Goal: Information Seeking & Learning: Learn about a topic

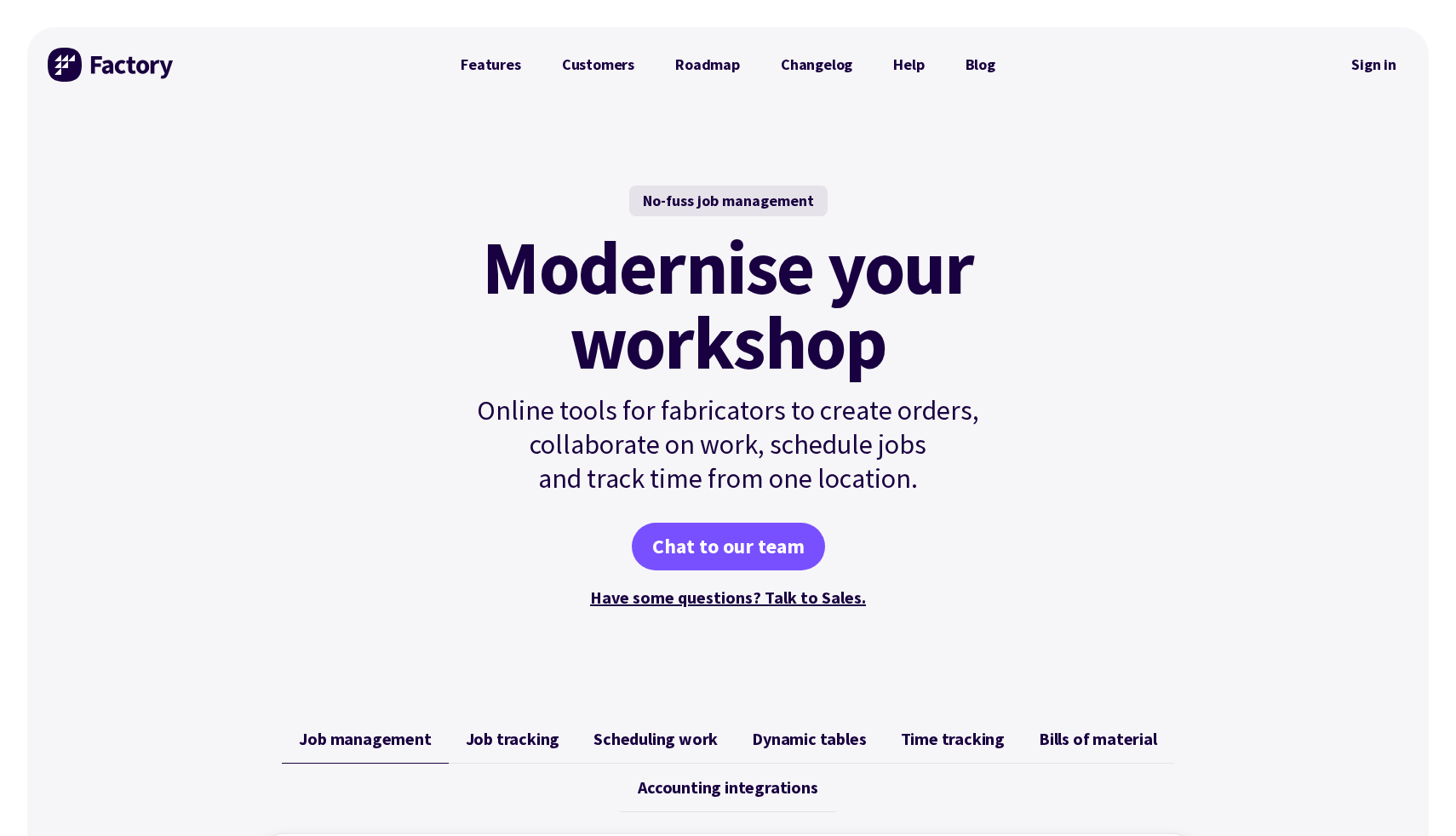
drag, startPoint x: 598, startPoint y: 288, endPoint x: 734, endPoint y: 360, distance: 153.9
click at [734, 360] on mark "Modernise your workshop" at bounding box center [727, 305] width 491 height 150
drag, startPoint x: 563, startPoint y: 405, endPoint x: 721, endPoint y: 456, distance: 166.0
click at [721, 456] on p "Online tools for fabricators to create orders, collaborate on work, schedule jo…" at bounding box center [728, 444] width 575 height 102
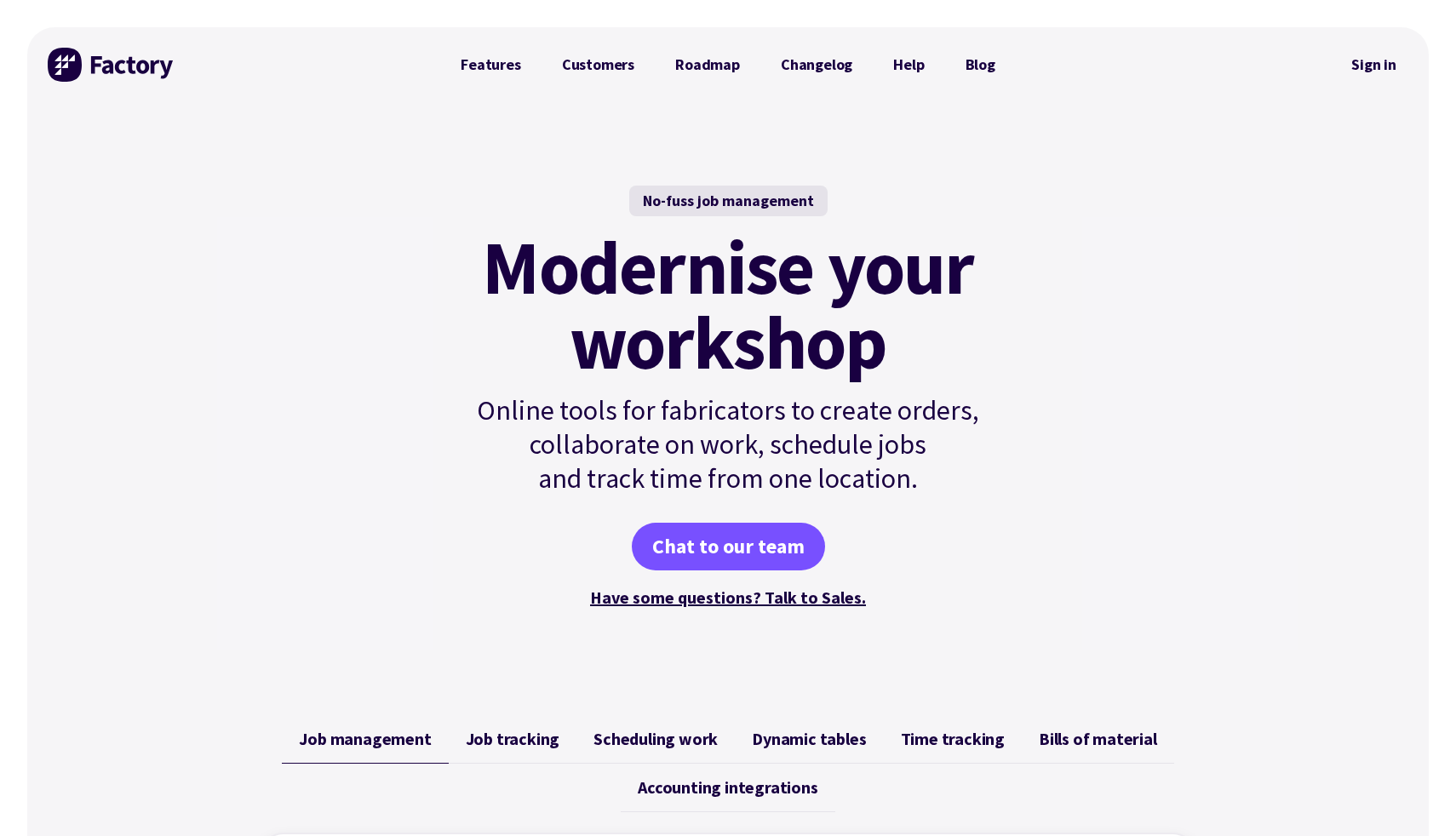
click at [721, 456] on p "Online tools for fabricators to create orders, collaborate on work, schedule jo…" at bounding box center [728, 444] width 575 height 102
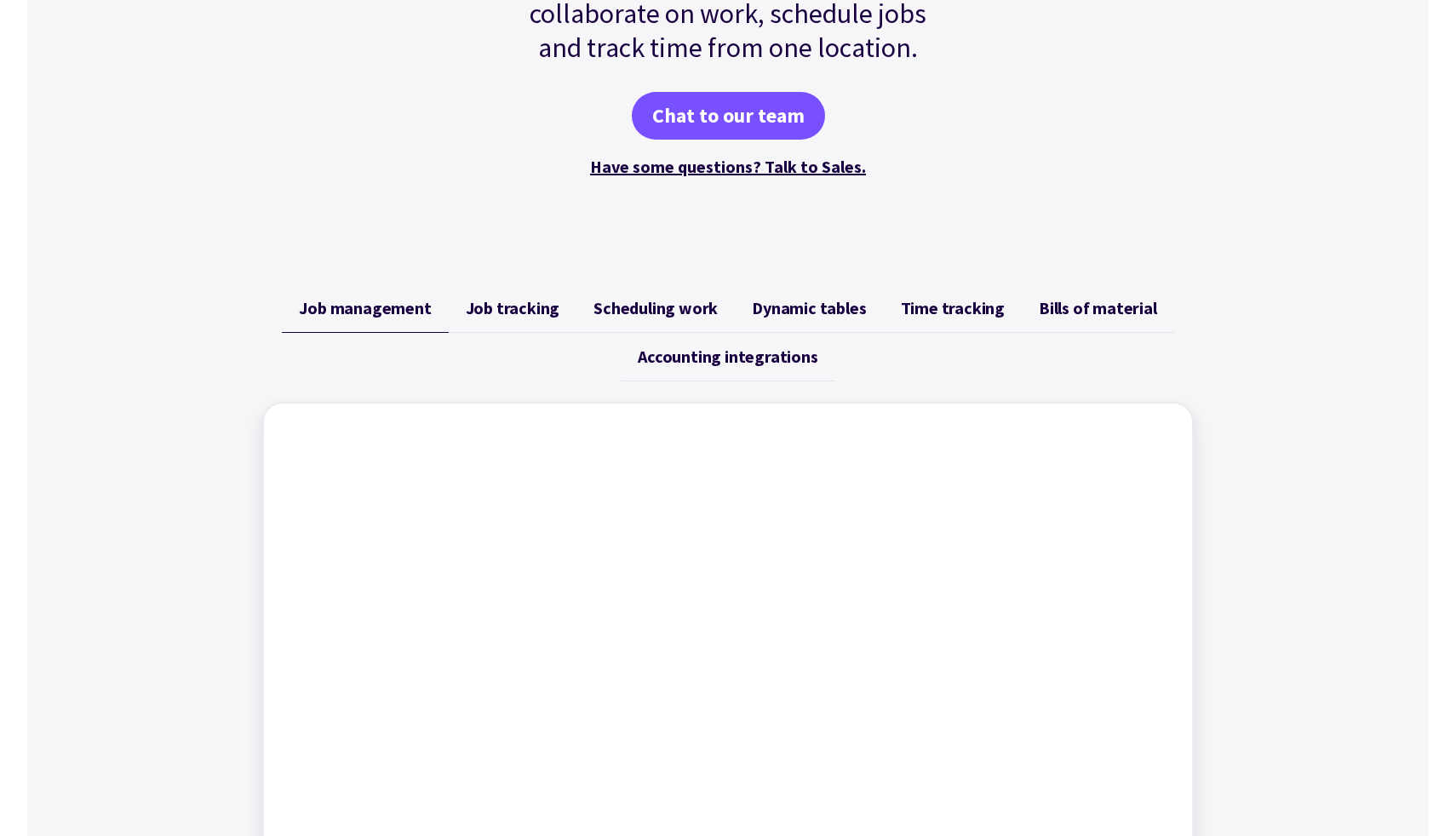
scroll to position [506, 0]
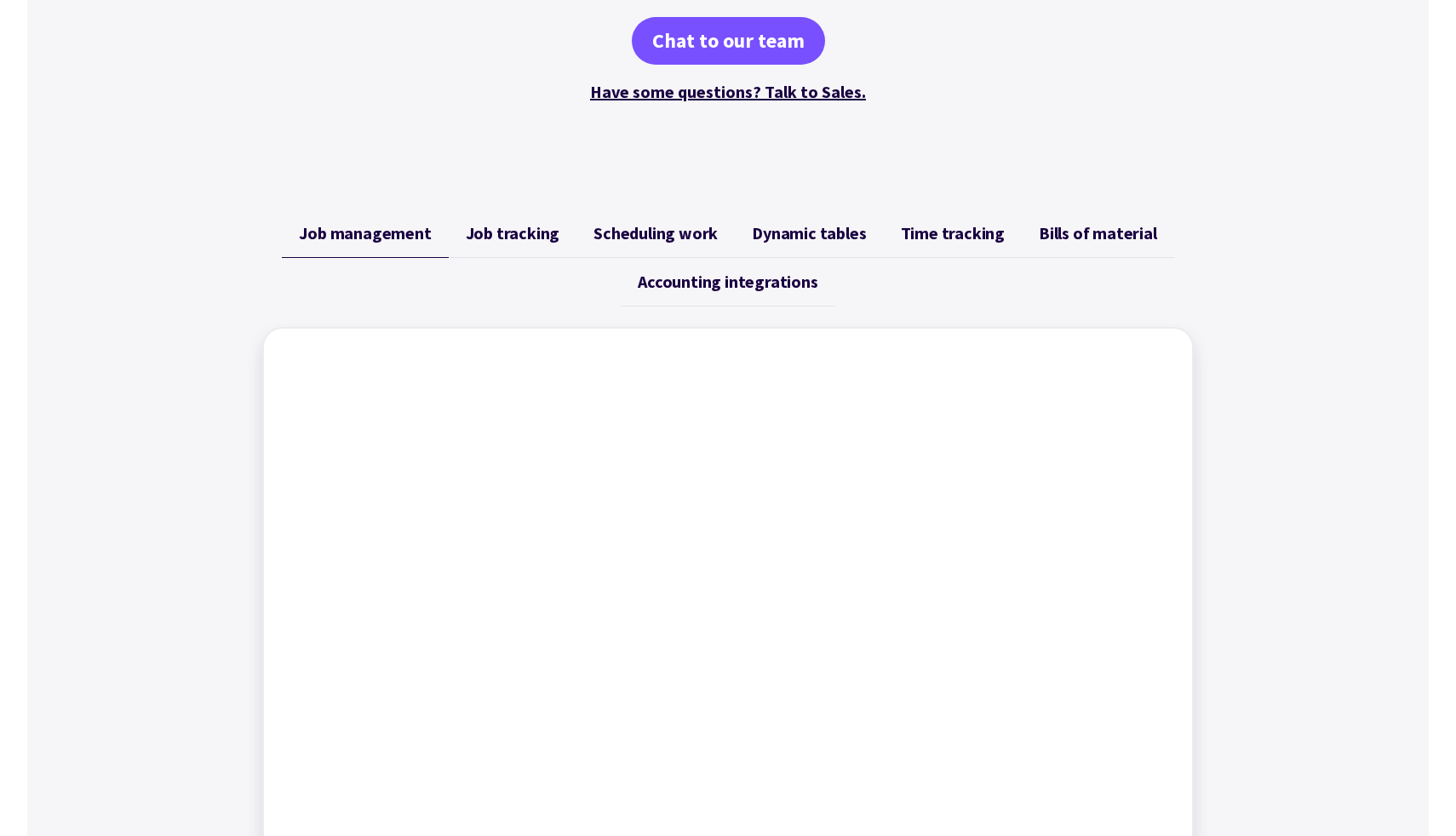
click at [501, 226] on span "Job tracking" at bounding box center [513, 233] width 94 height 20
click at [647, 228] on span "Scheduling work" at bounding box center [656, 233] width 124 height 20
click at [833, 230] on span "Dynamic tables" at bounding box center [808, 233] width 114 height 20
click at [978, 227] on span "Time tracking" at bounding box center [953, 233] width 104 height 20
click at [1080, 234] on span "Bills of material" at bounding box center [1098, 233] width 118 height 20
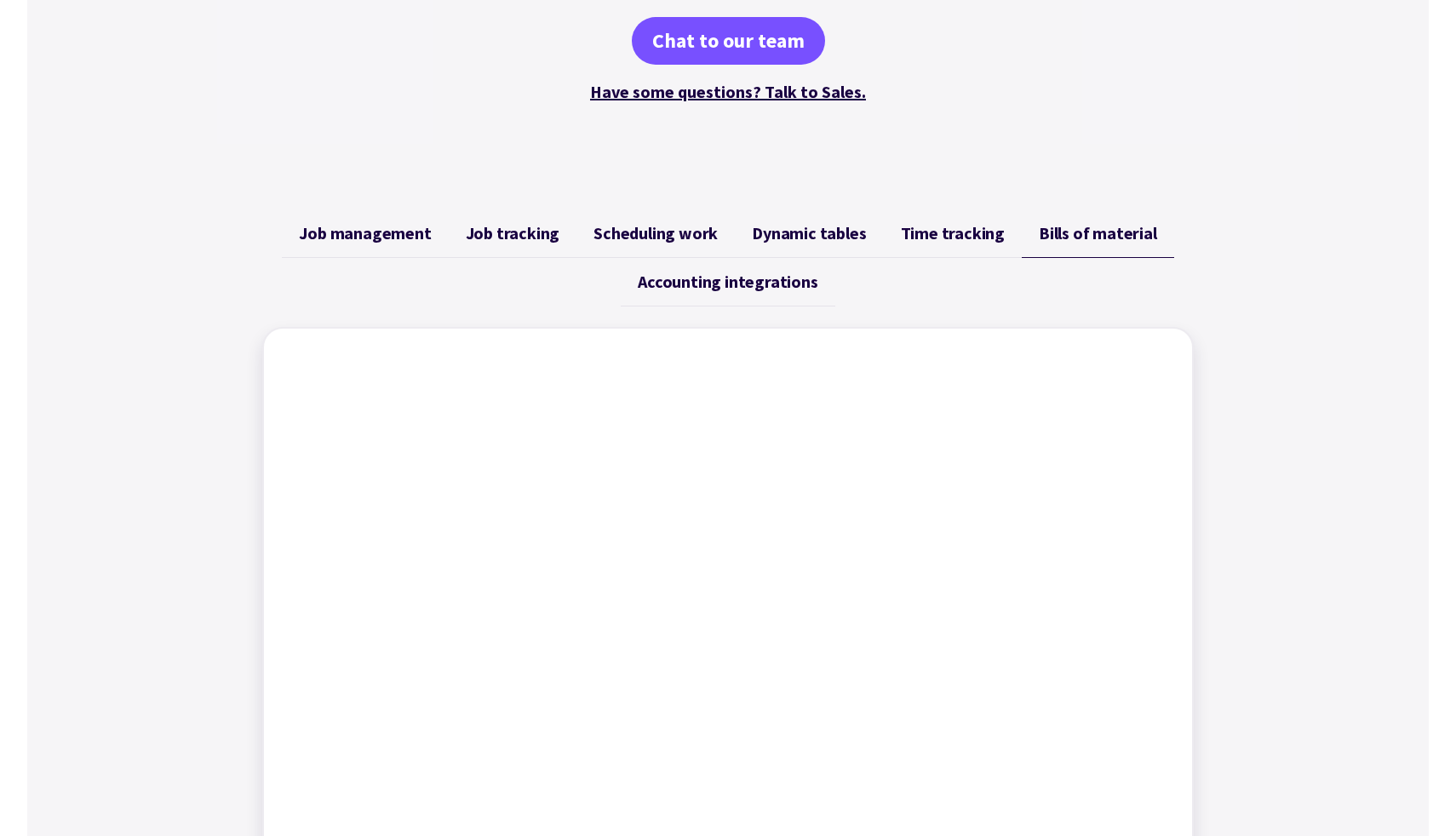
click at [724, 280] on span "Accounting integrations" at bounding box center [728, 282] width 179 height 20
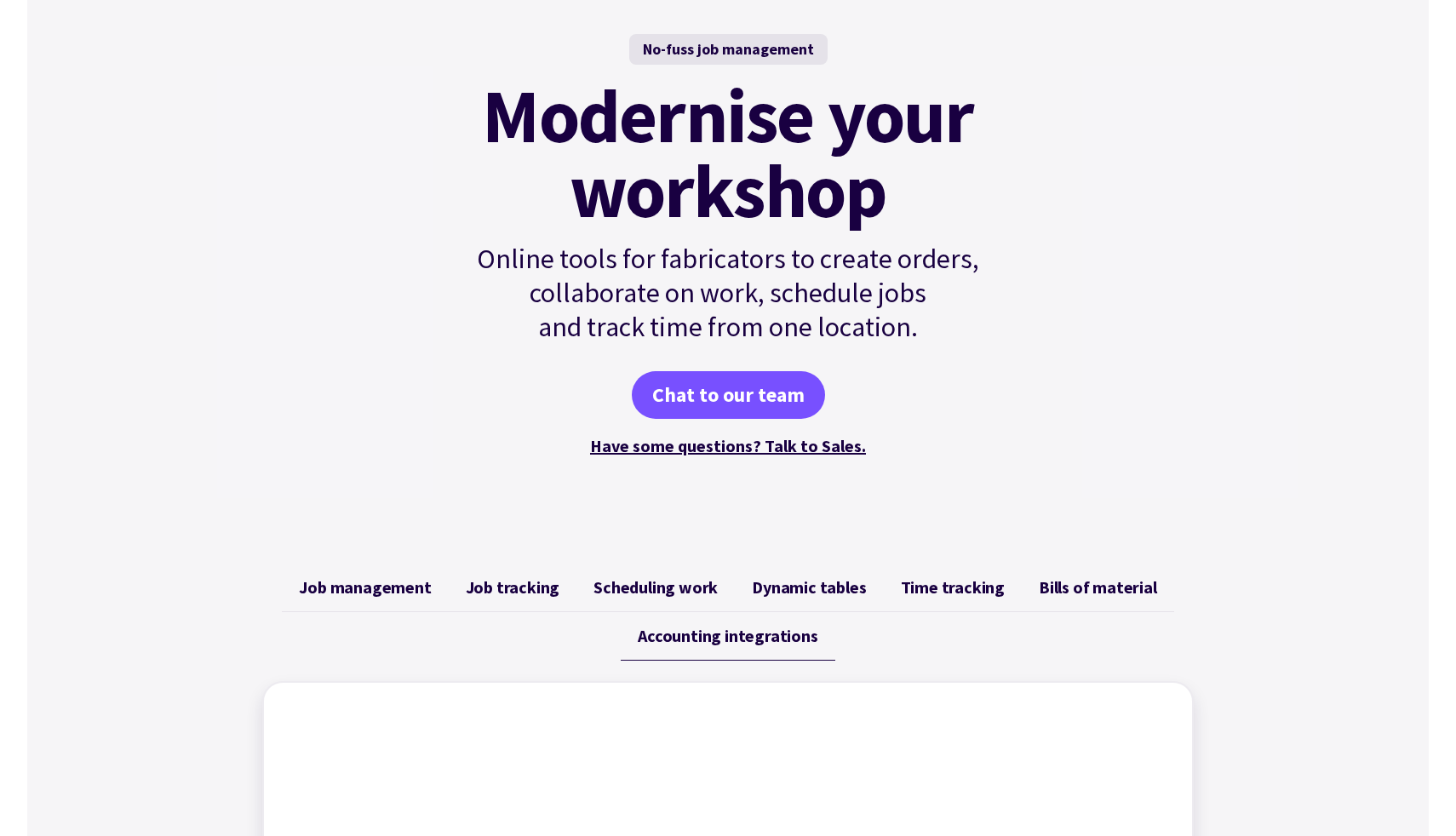
scroll to position [153, 0]
click at [373, 591] on span "Job management" at bounding box center [364, 586] width 132 height 20
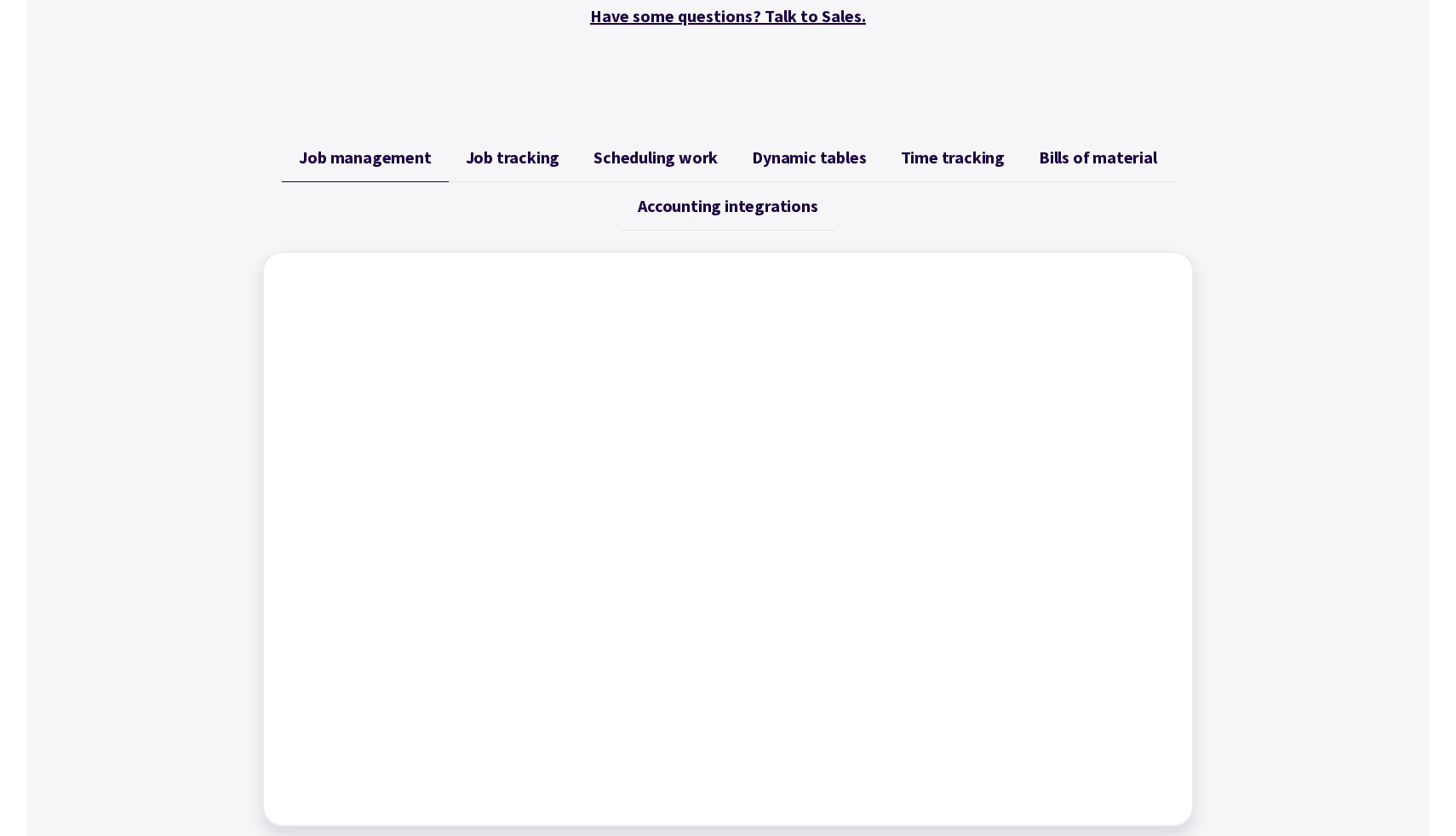
scroll to position [0, 0]
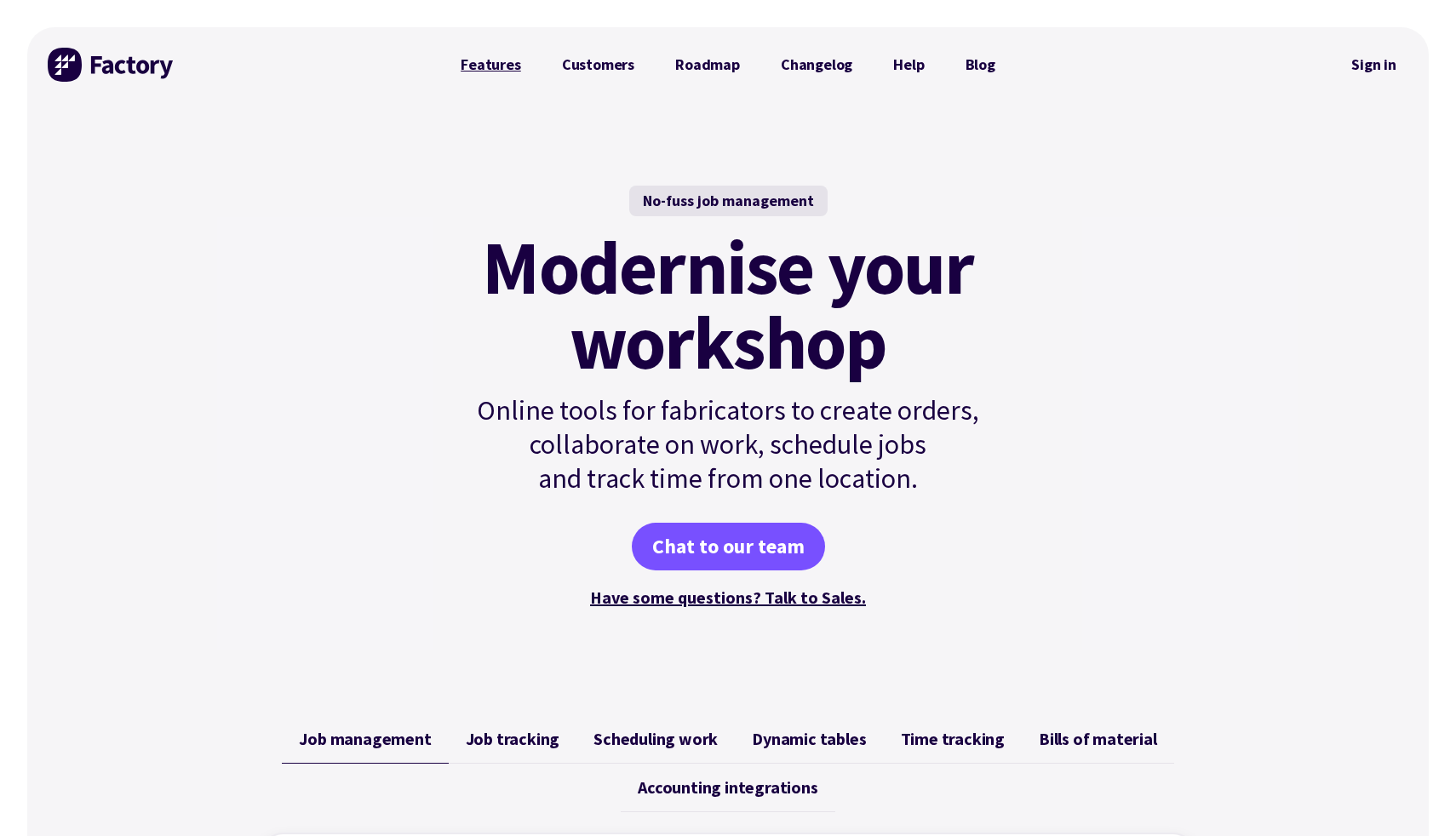
click at [474, 68] on link "Features" at bounding box center [491, 65] width 102 height 34
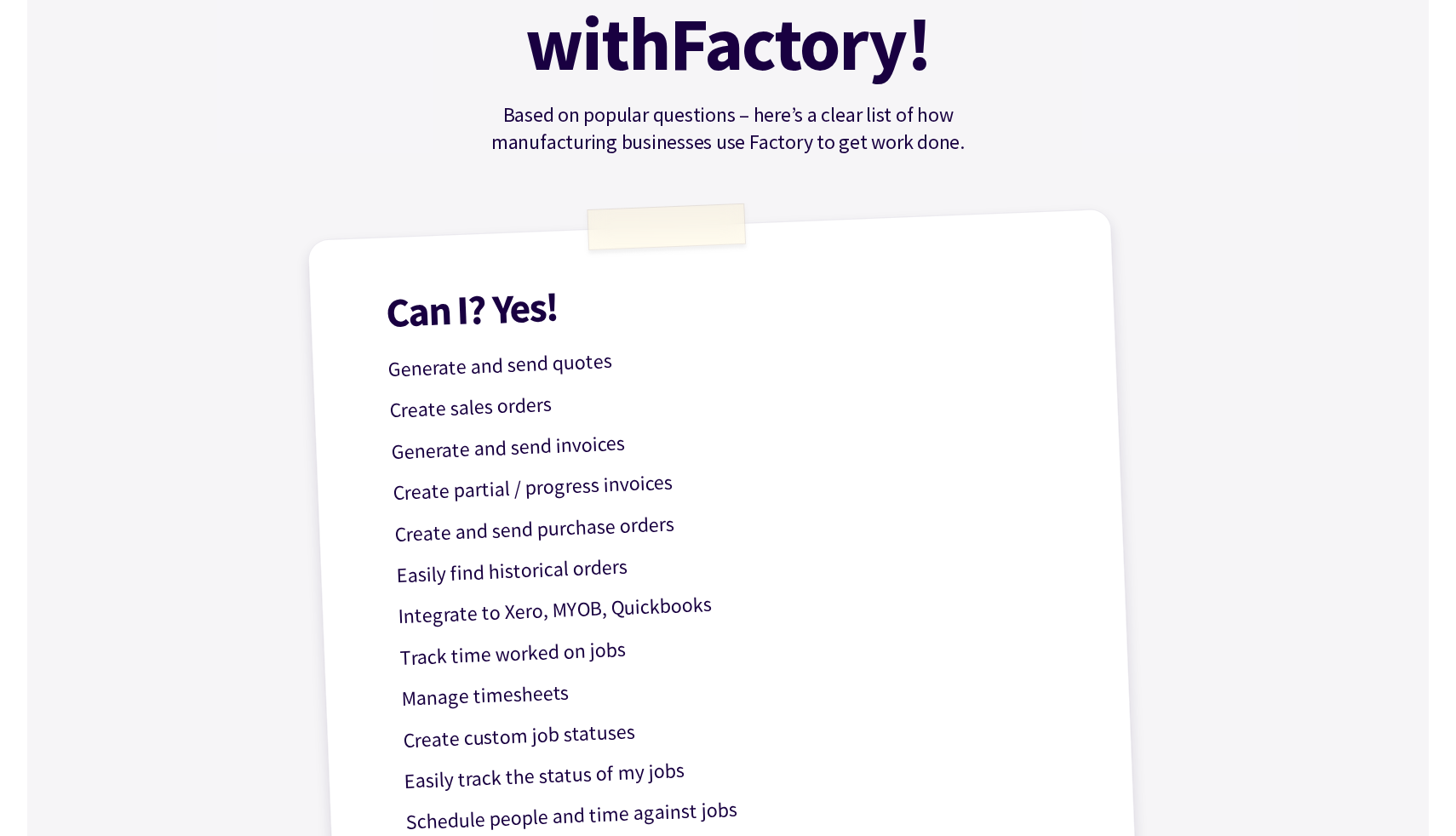
scroll to position [281, 0]
drag, startPoint x: 417, startPoint y: 363, endPoint x: 488, endPoint y: 384, distance: 74.0
click at [553, 366] on p "Generate and send quotes" at bounding box center [728, 356] width 681 height 59
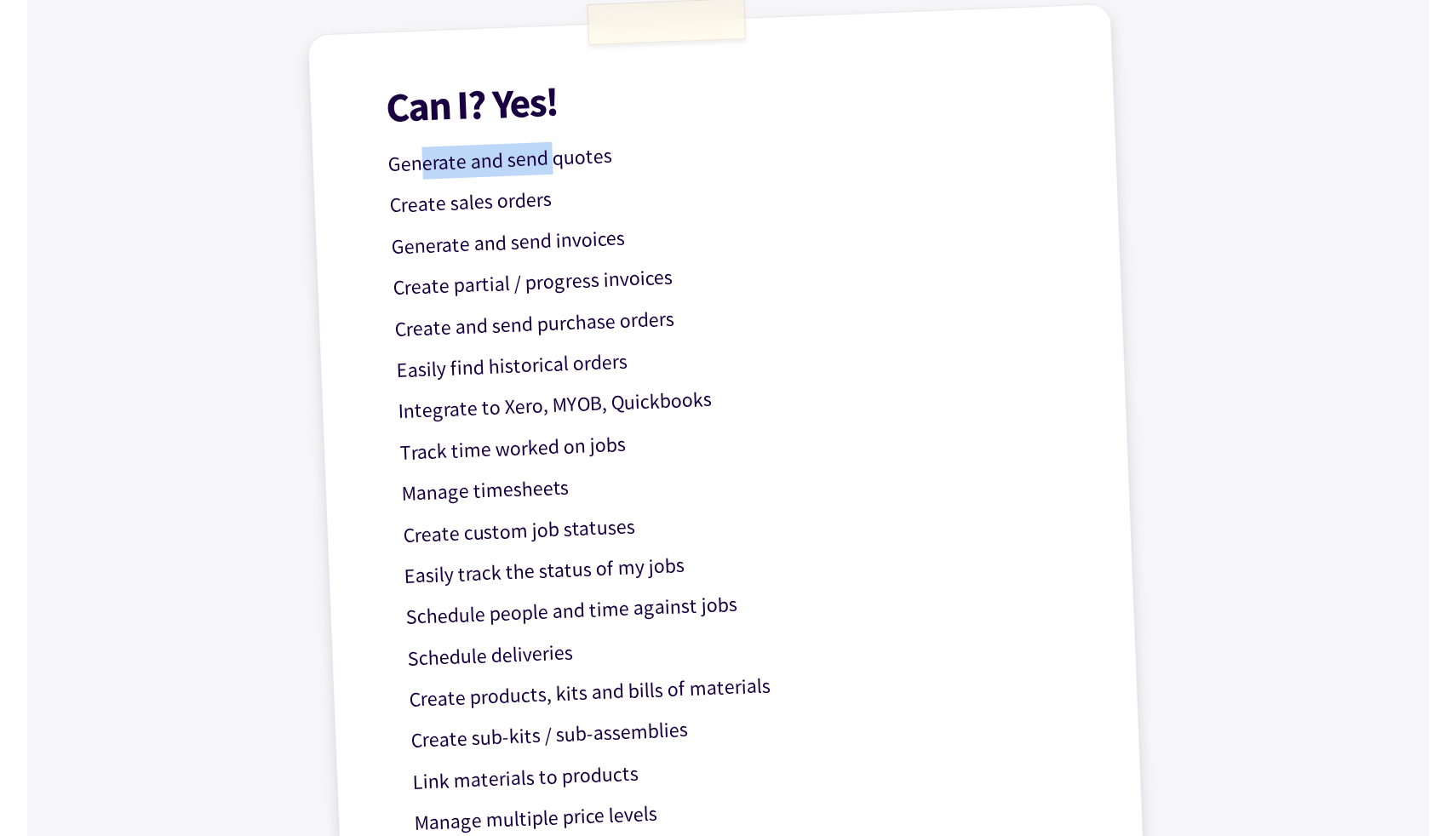
scroll to position [583, 0]
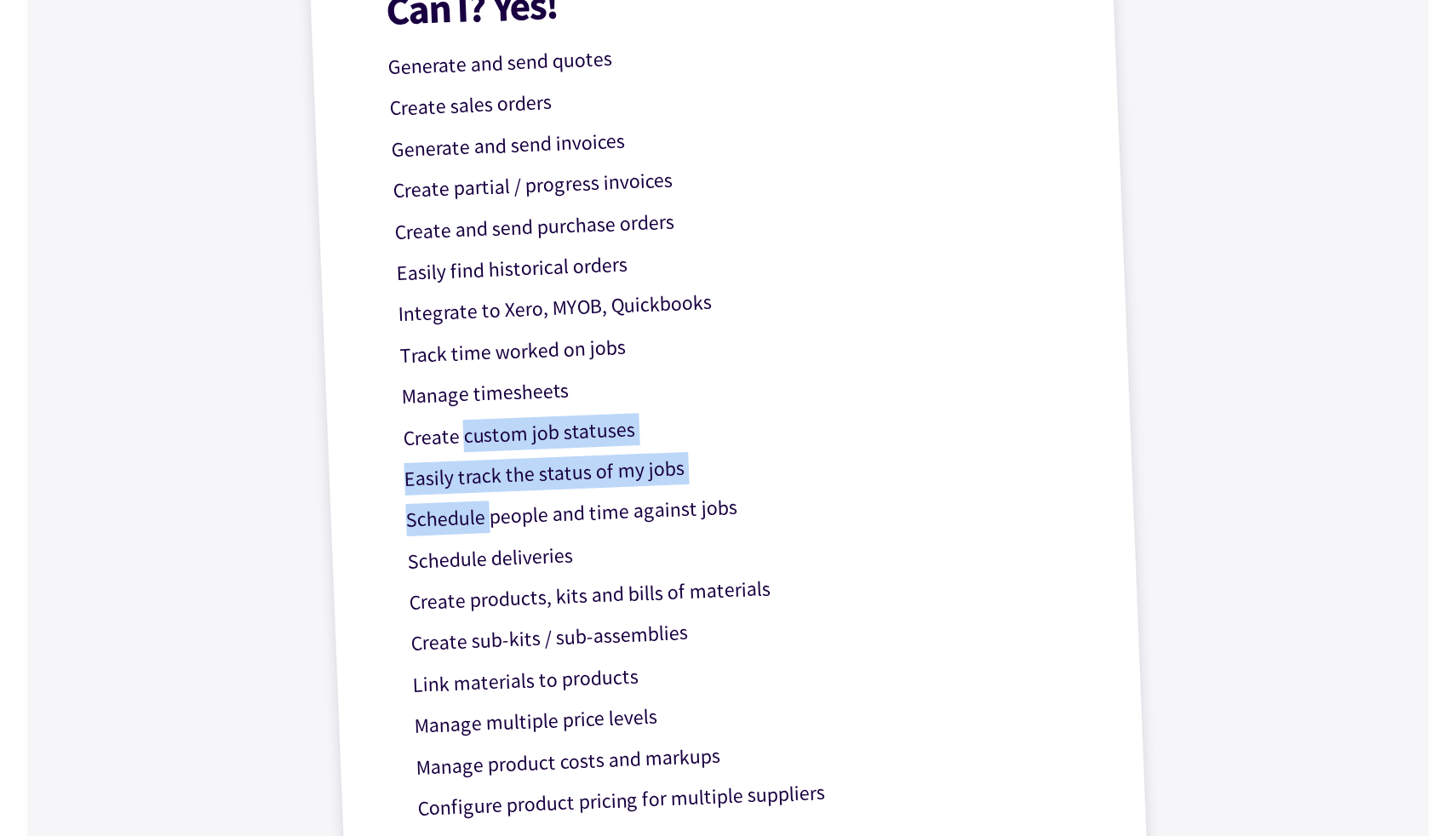
drag, startPoint x: 462, startPoint y: 442, endPoint x: 493, endPoint y: 507, distance: 72.0
click at [493, 507] on div "Can I? Yes! Generate and send quotes Create sales orders Generate and send invo…" at bounding box center [728, 405] width 842 height 998
click at [493, 507] on p "Schedule people and time against jobs" at bounding box center [746, 507] width 681 height 59
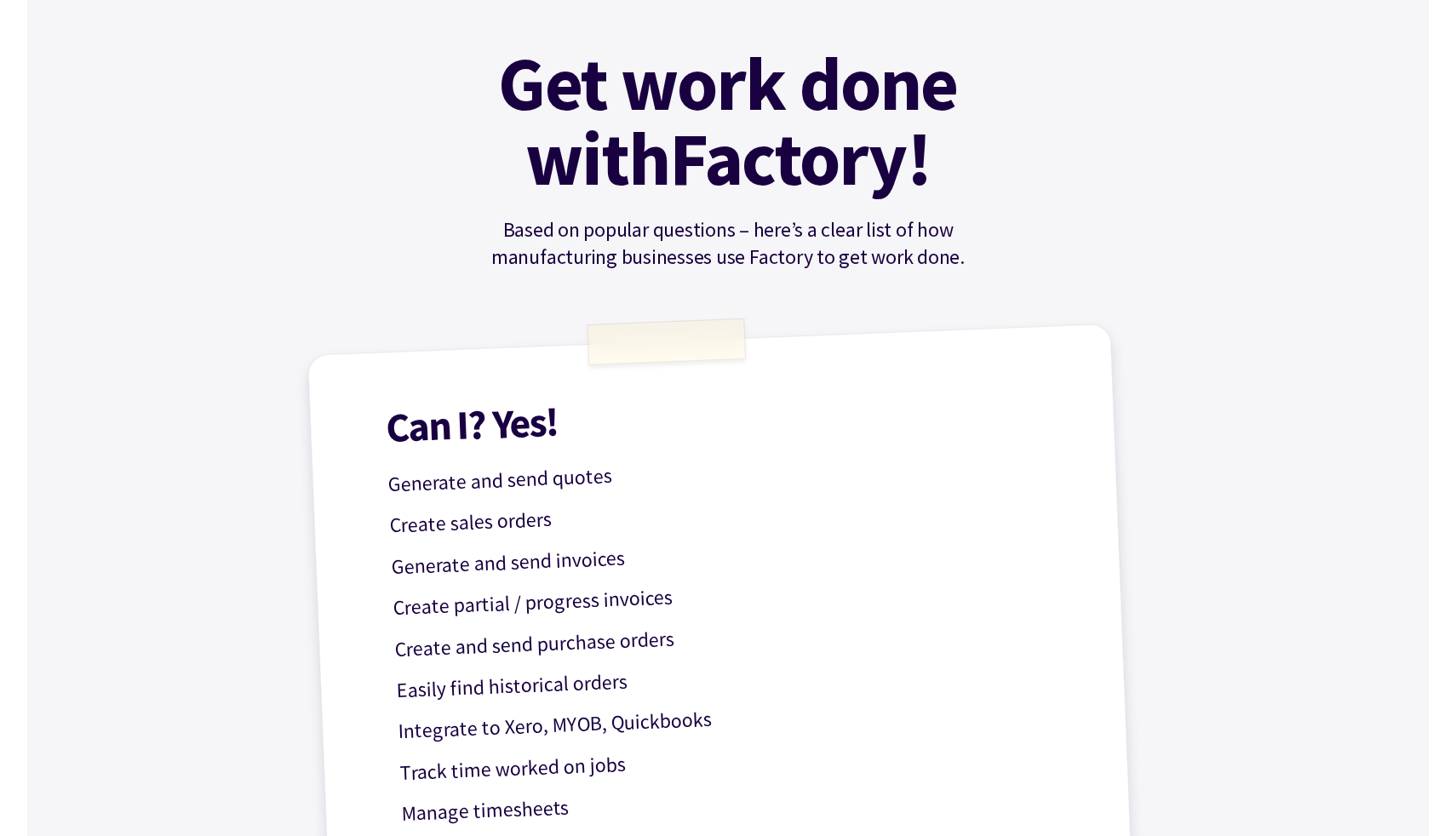
scroll to position [0, 0]
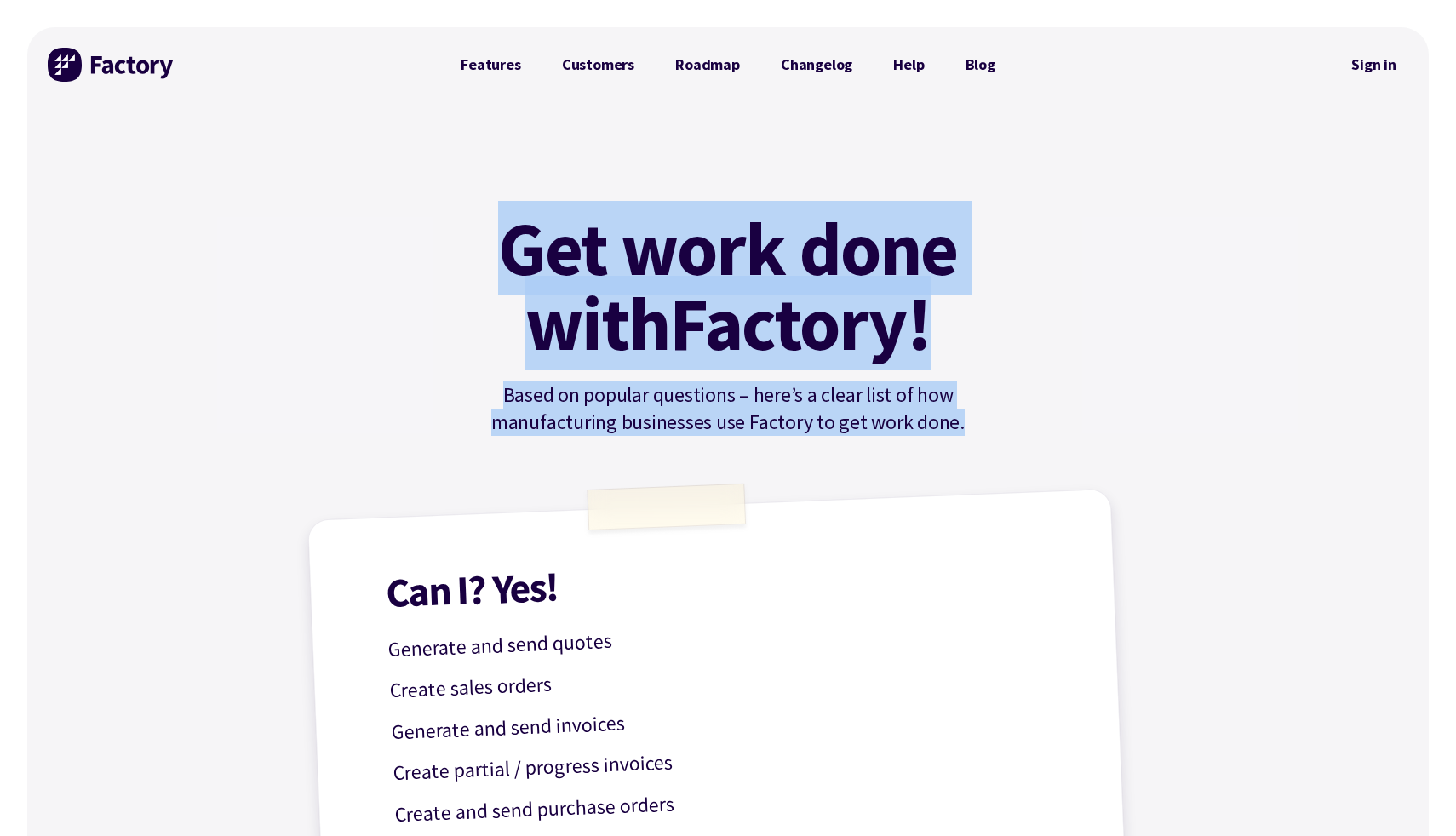
drag, startPoint x: 489, startPoint y: 209, endPoint x: 903, endPoint y: 419, distance: 464.2
click at [903, 419] on p "Based on popular questions – here’s a clear list of how manufacturing businesse…" at bounding box center [728, 408] width 575 height 55
drag, startPoint x: 903, startPoint y: 419, endPoint x: 444, endPoint y: 229, distance: 496.8
click at [444, 229] on div "Get work done with Factory! Based on popular questions – here’s a clear list of…" at bounding box center [728, 323] width 575 height 225
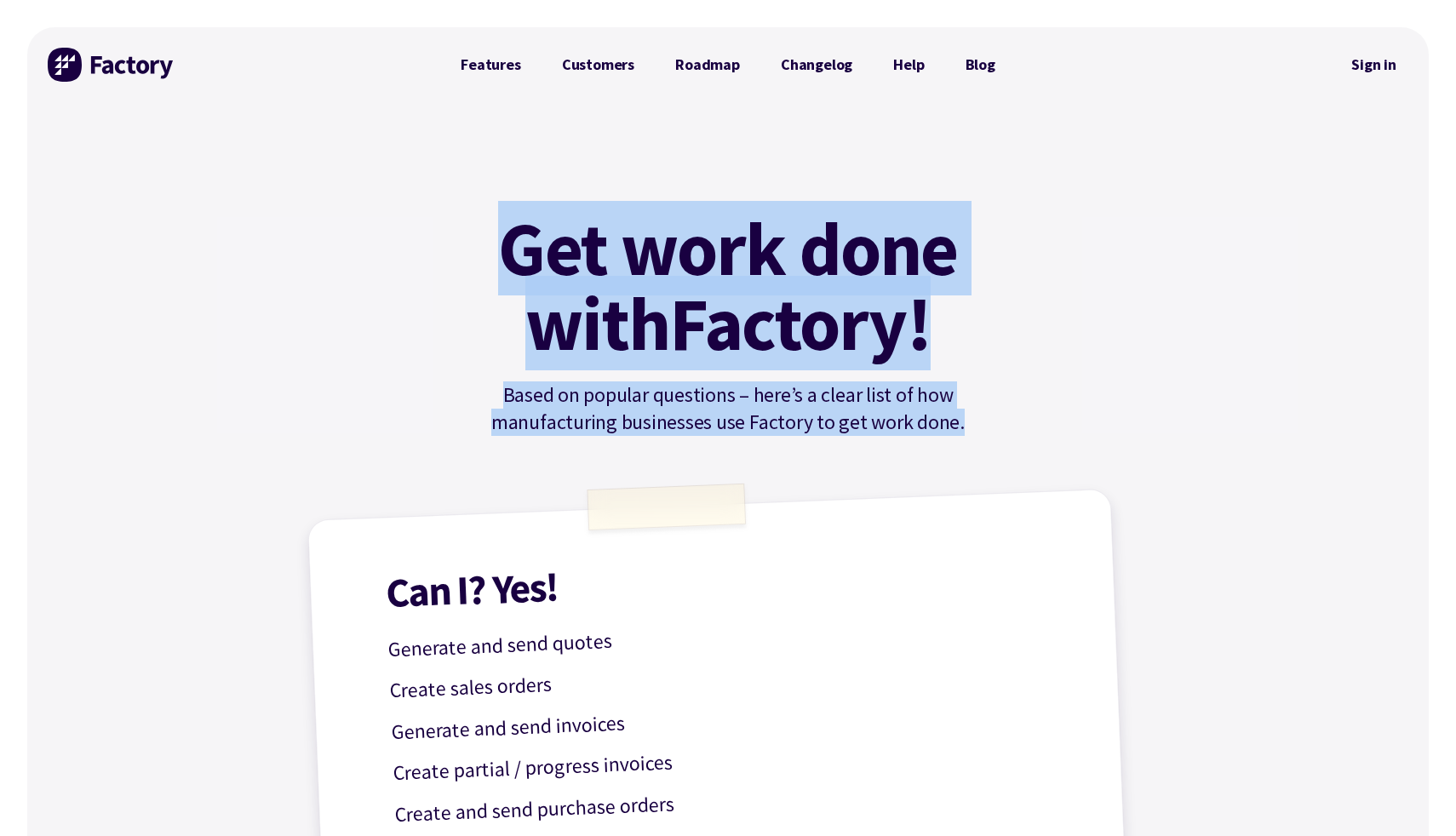
click at [444, 229] on div "Get work done with Factory! Based on popular questions – here’s a clear list of…" at bounding box center [728, 323] width 575 height 225
drag, startPoint x: 448, startPoint y: 214, endPoint x: 963, endPoint y: 429, distance: 558.1
click at [963, 429] on div "Get work done with Factory! Based on popular questions – here’s a clear list of…" at bounding box center [728, 323] width 575 height 225
click at [963, 429] on p "Based on popular questions – here’s a clear list of how manufacturing businesse…" at bounding box center [728, 408] width 575 height 55
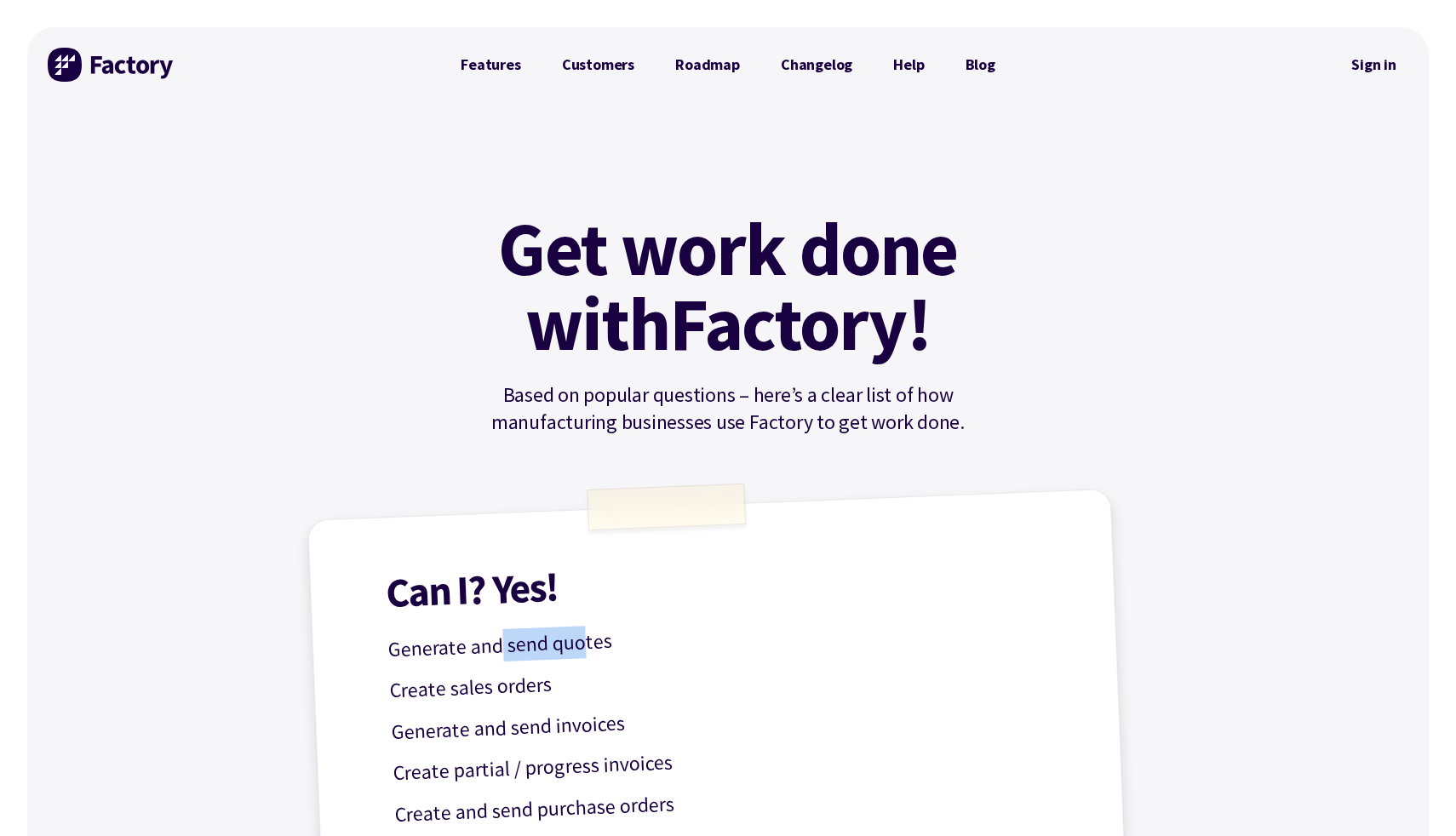
drag, startPoint x: 497, startPoint y: 646, endPoint x: 606, endPoint y: 638, distance: 109.3
click at [606, 638] on p "Generate and send quotes" at bounding box center [728, 636] width 681 height 59
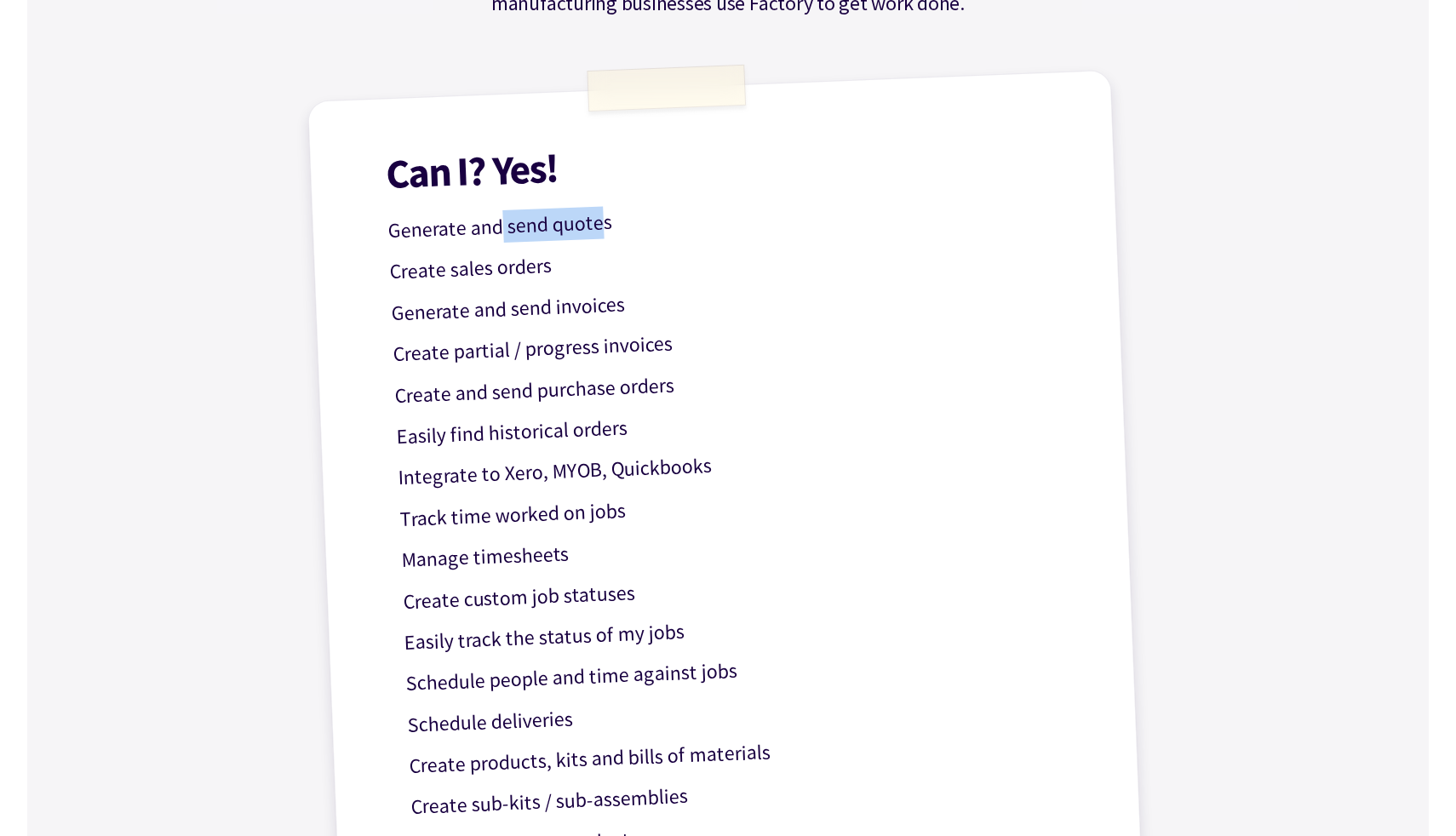
scroll to position [432, 0]
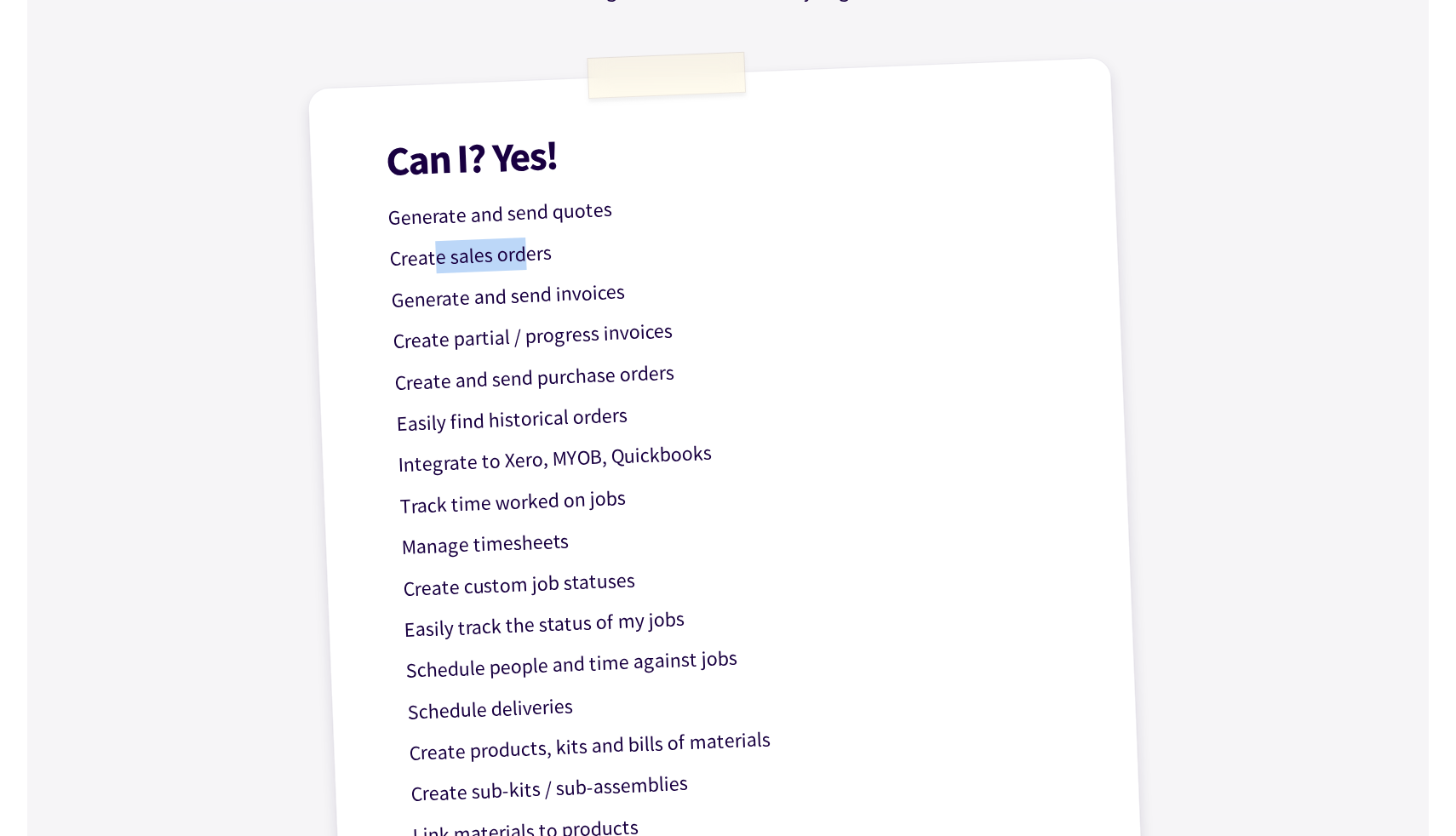
drag, startPoint x: 438, startPoint y: 247, endPoint x: 565, endPoint y: 253, distance: 127.1
click at [565, 253] on p "Create sales orders" at bounding box center [730, 246] width 681 height 59
drag, startPoint x: 472, startPoint y: 286, endPoint x: 606, endPoint y: 287, distance: 134.0
click at [606, 287] on p "Generate and send invoices" at bounding box center [732, 288] width 681 height 59
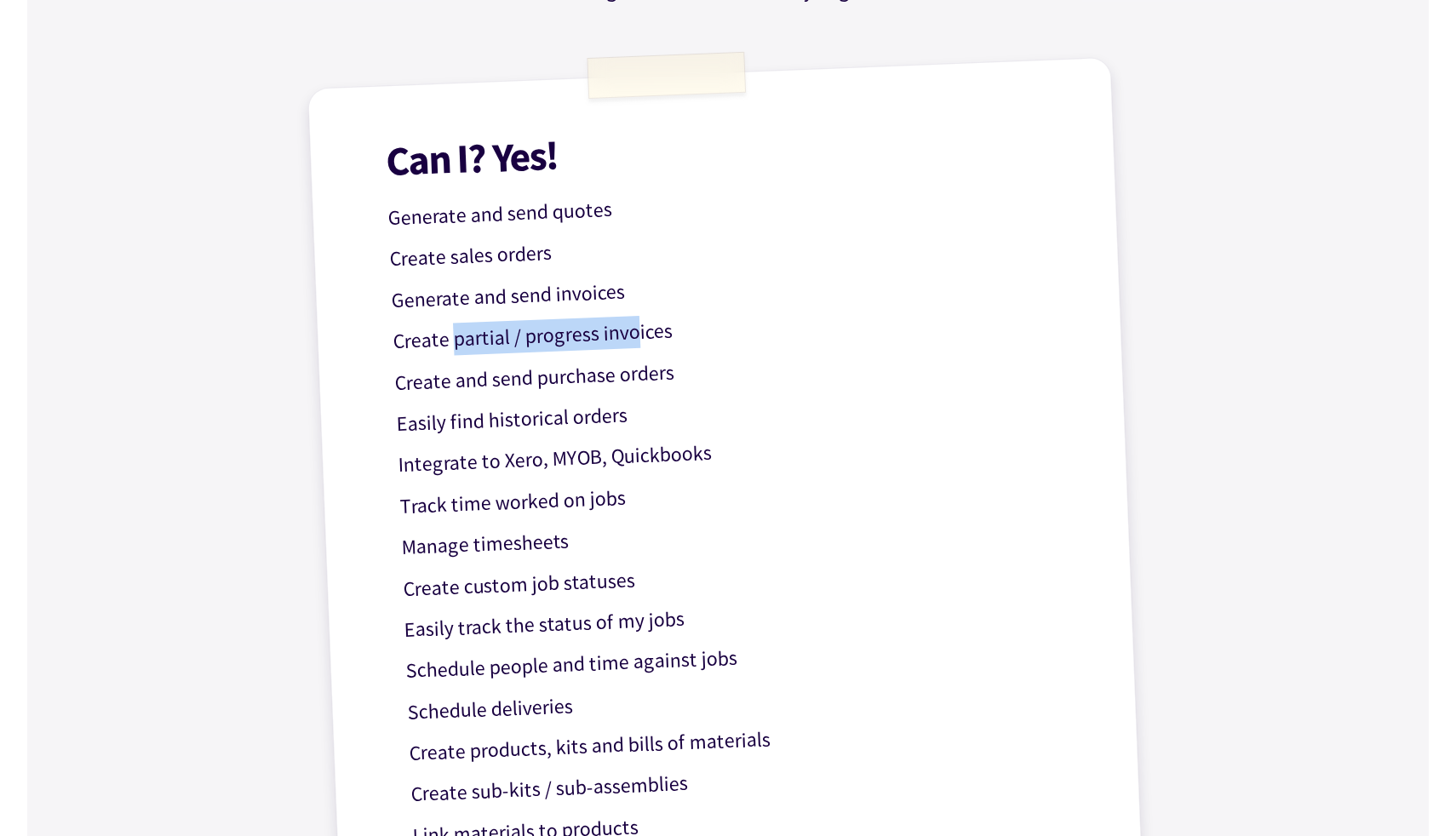
drag, startPoint x: 454, startPoint y: 335, endPoint x: 647, endPoint y: 344, distance: 193.2
click at [647, 343] on p "Create partial / progress invoices" at bounding box center [733, 328] width 681 height 59
click at [647, 344] on p "Create partial / progress invoices" at bounding box center [733, 328] width 681 height 59
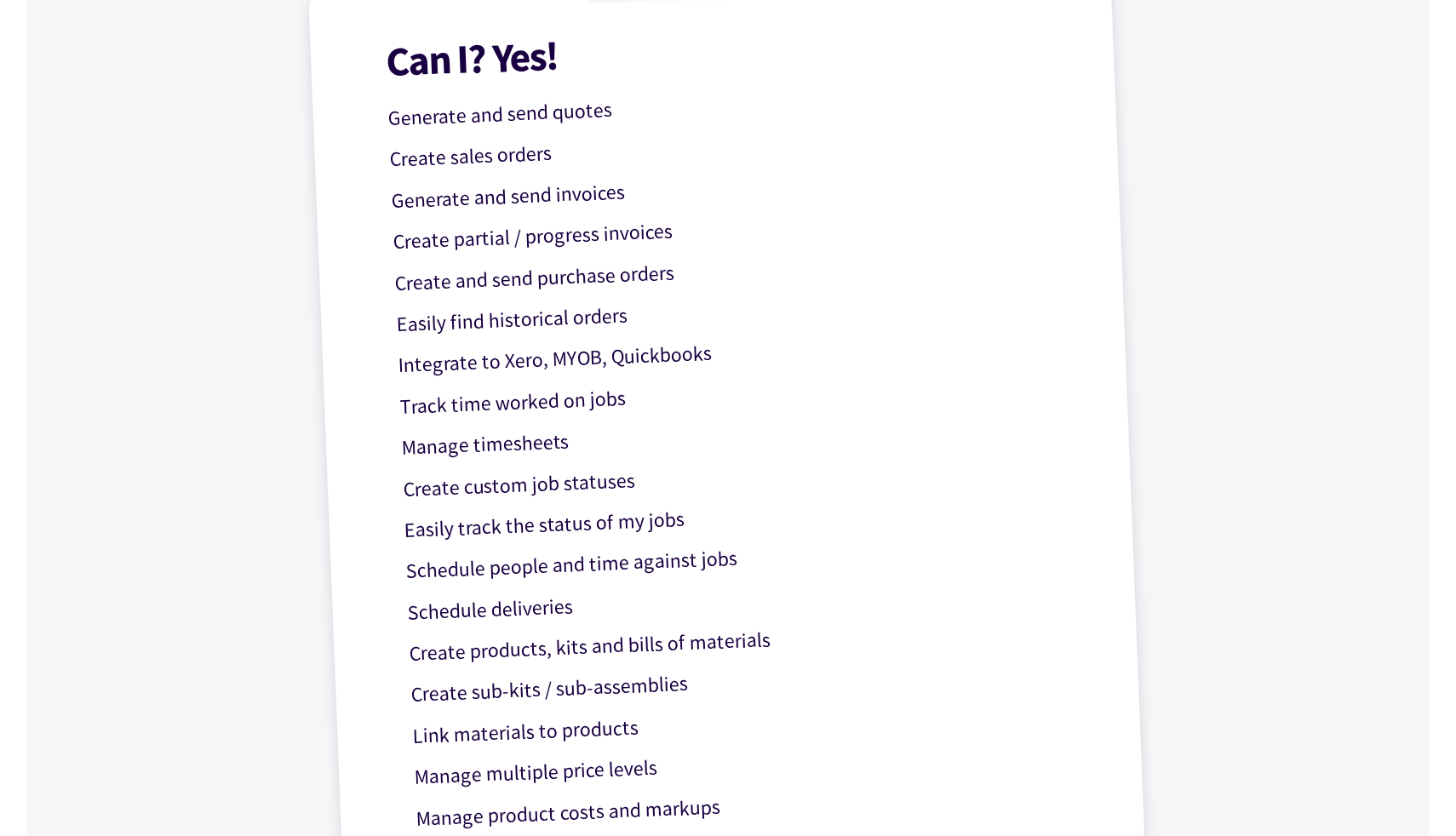
scroll to position [532, 0]
drag, startPoint x: 462, startPoint y: 280, endPoint x: 592, endPoint y: 300, distance: 131.5
click at [593, 300] on div "Can I? Yes! Generate and send quotes Create sales orders Generate and send invo…" at bounding box center [728, 455] width 842 height 998
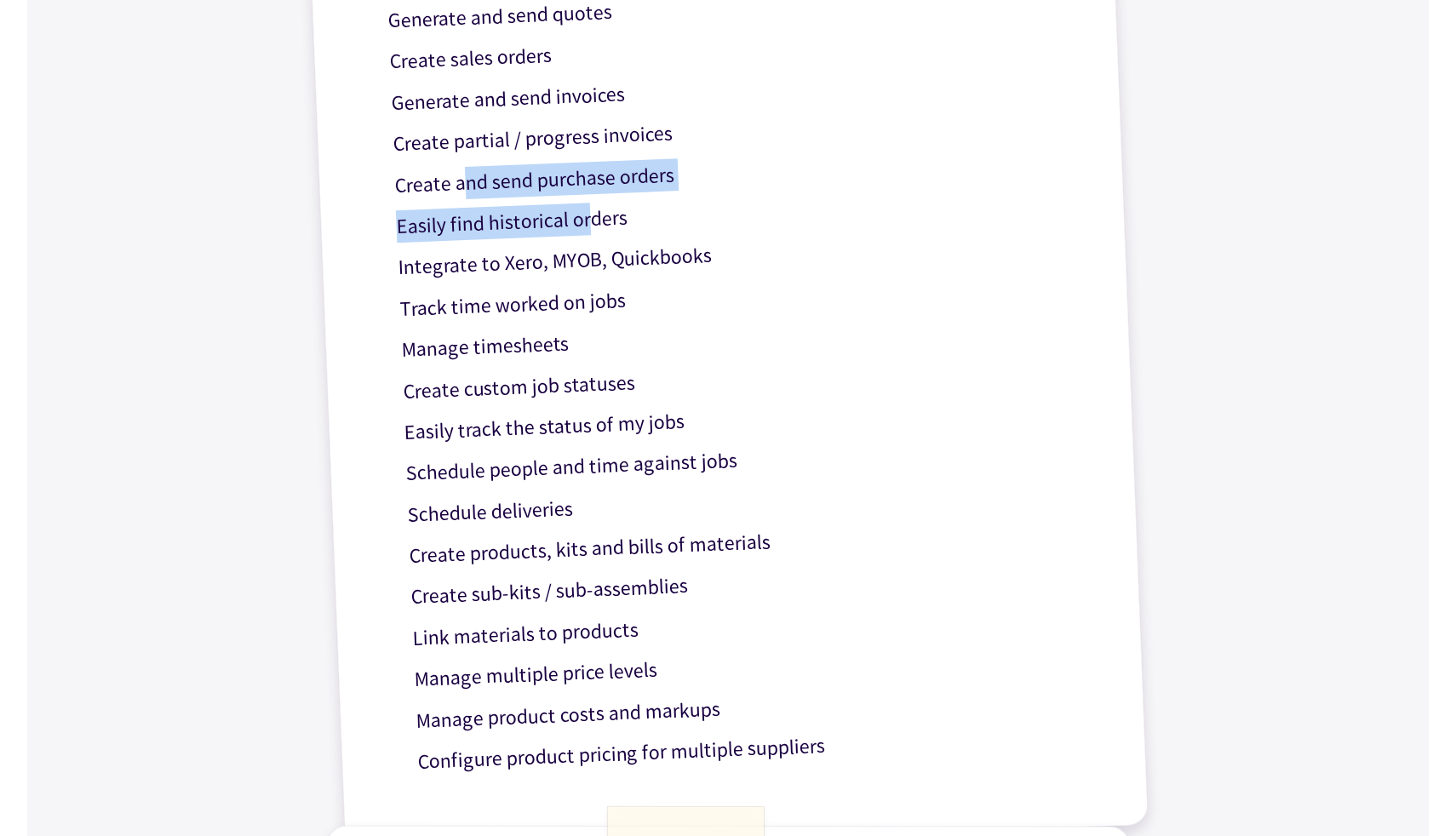
scroll to position [697, 0]
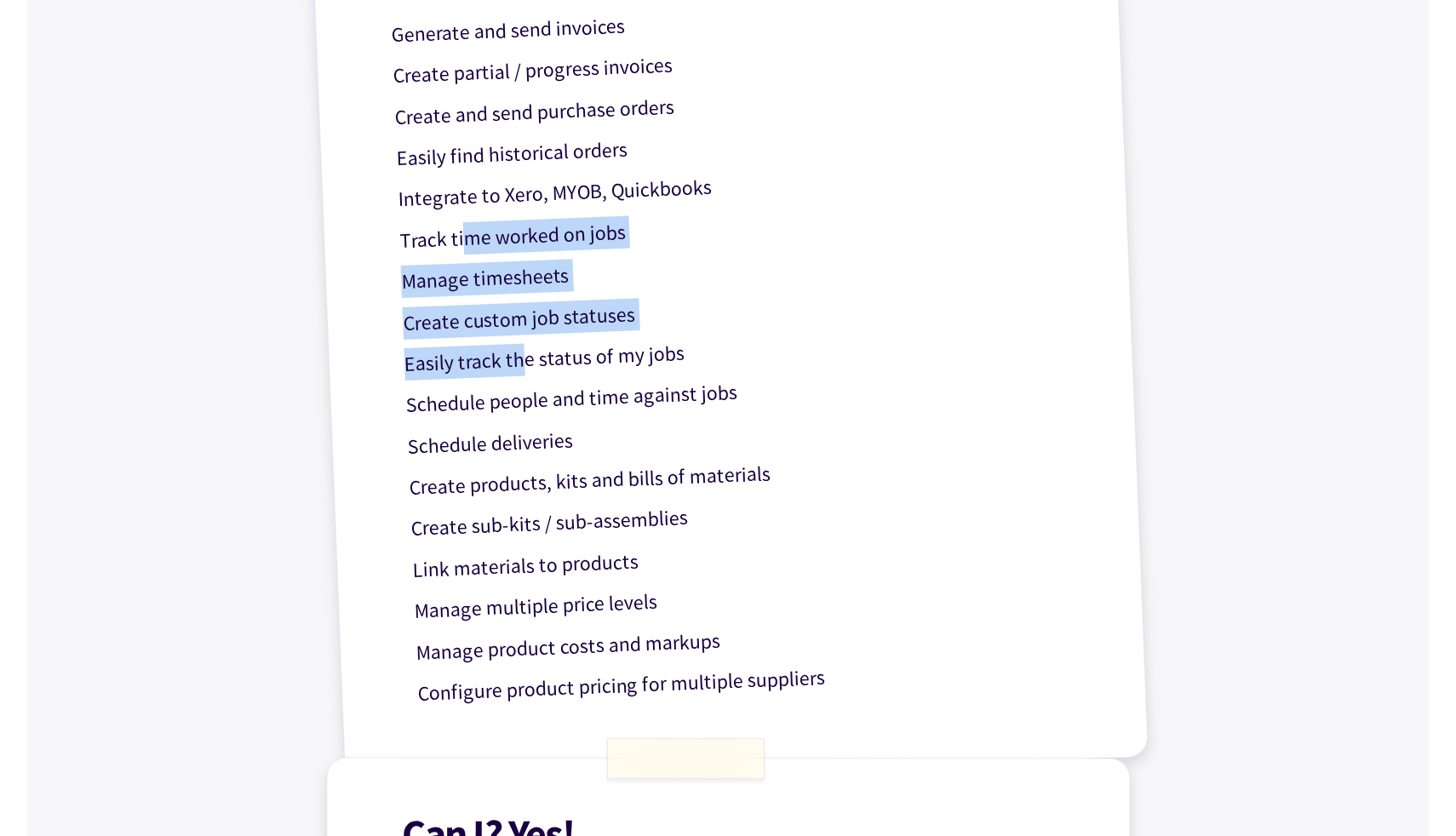
drag, startPoint x: 462, startPoint y: 240, endPoint x: 528, endPoint y: 374, distance: 149.4
click at [528, 374] on div "Can I? Yes! Generate and send quotes Create sales orders Generate and send invo…" at bounding box center [728, 289] width 842 height 998
click at [528, 374] on p "Easily track the status of my jobs" at bounding box center [744, 351] width 681 height 59
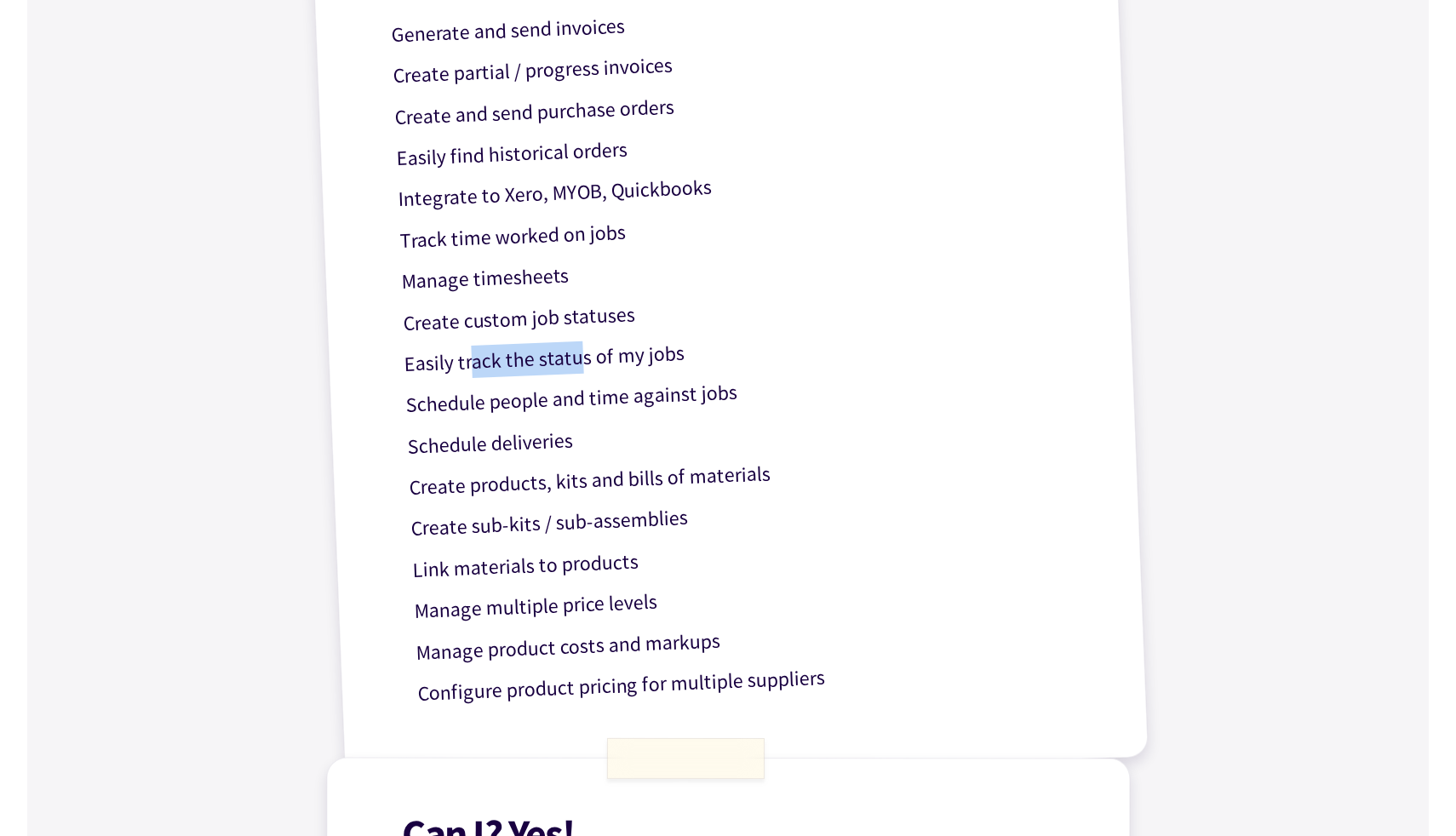
drag, startPoint x: 476, startPoint y: 360, endPoint x: 594, endPoint y: 363, distance: 118.0
click at [594, 363] on p "Easily track the status of my jobs" at bounding box center [744, 351] width 681 height 59
drag, startPoint x: 482, startPoint y: 400, endPoint x: 685, endPoint y: 401, distance: 203.0
click at [685, 401] on p "Schedule people and time against jobs" at bounding box center [746, 392] width 681 height 59
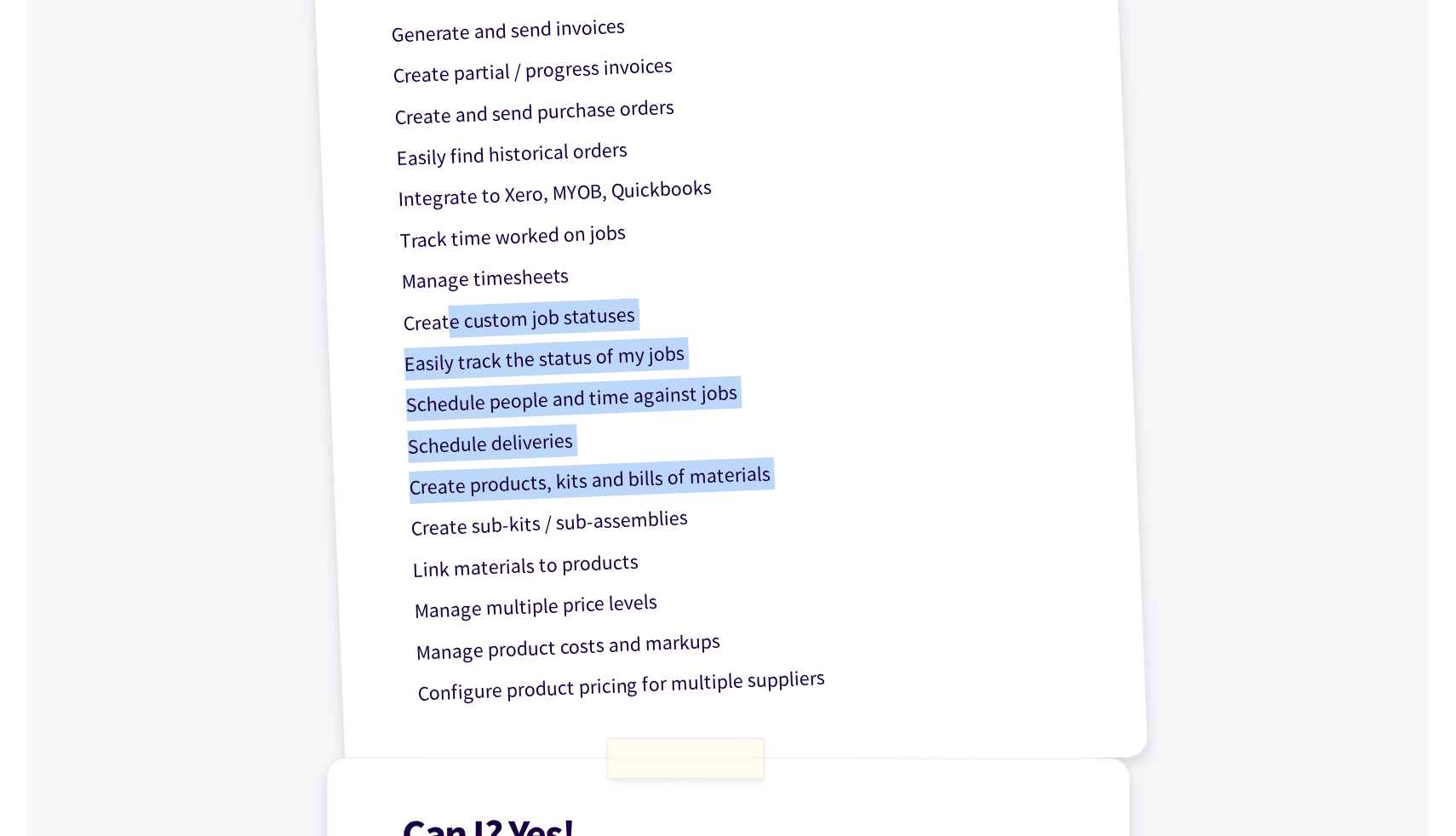
drag, startPoint x: 449, startPoint y: 326, endPoint x: 582, endPoint y: 509, distance: 226.2
click at [582, 509] on div "Can I? Yes! Generate and send quotes Create sales orders Generate and send invo…" at bounding box center [728, 289] width 842 height 998
click at [582, 509] on p "Create sub-kits / sub-assemblies" at bounding box center [751, 516] width 681 height 59
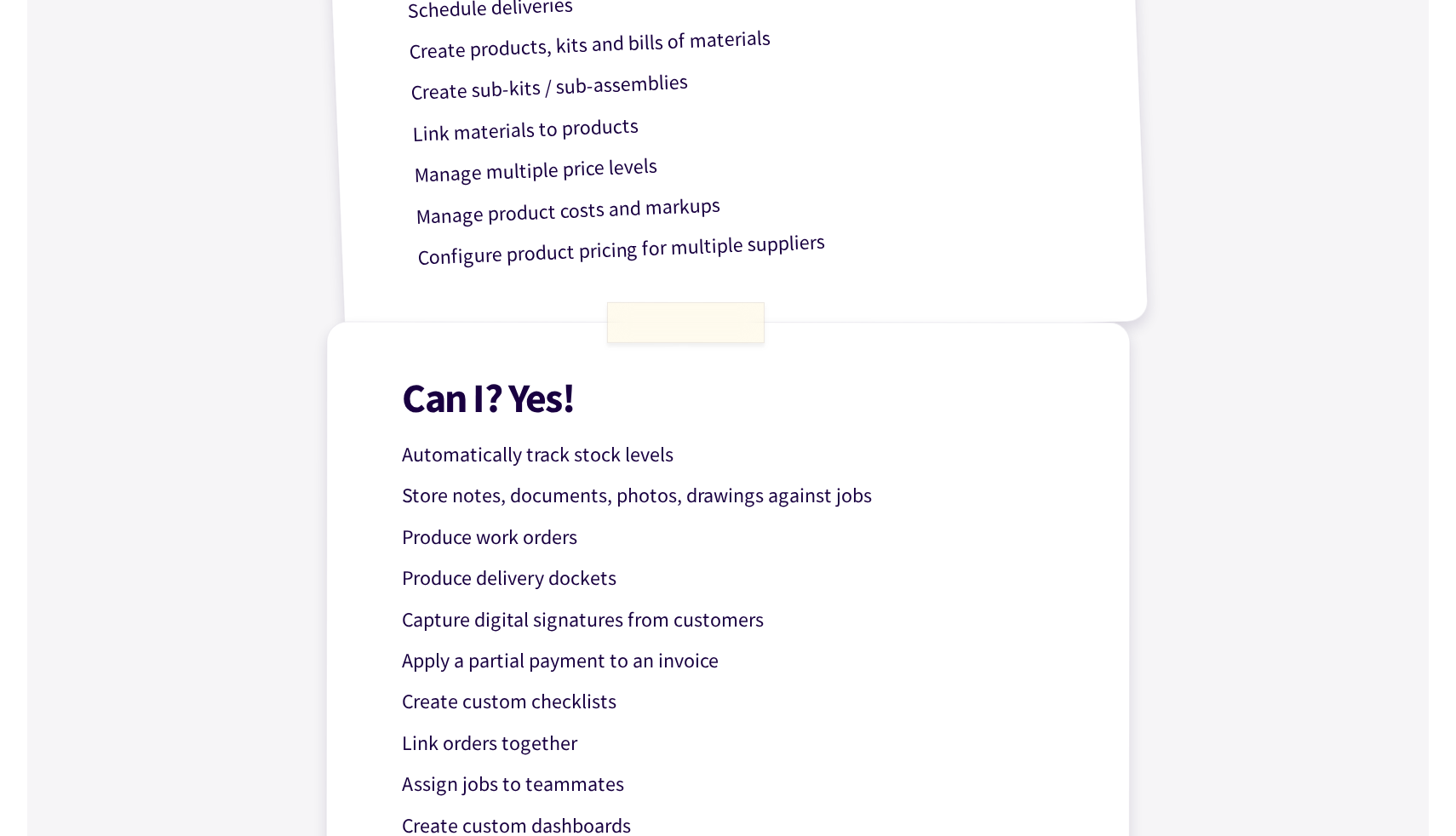
scroll to position [1158, 0]
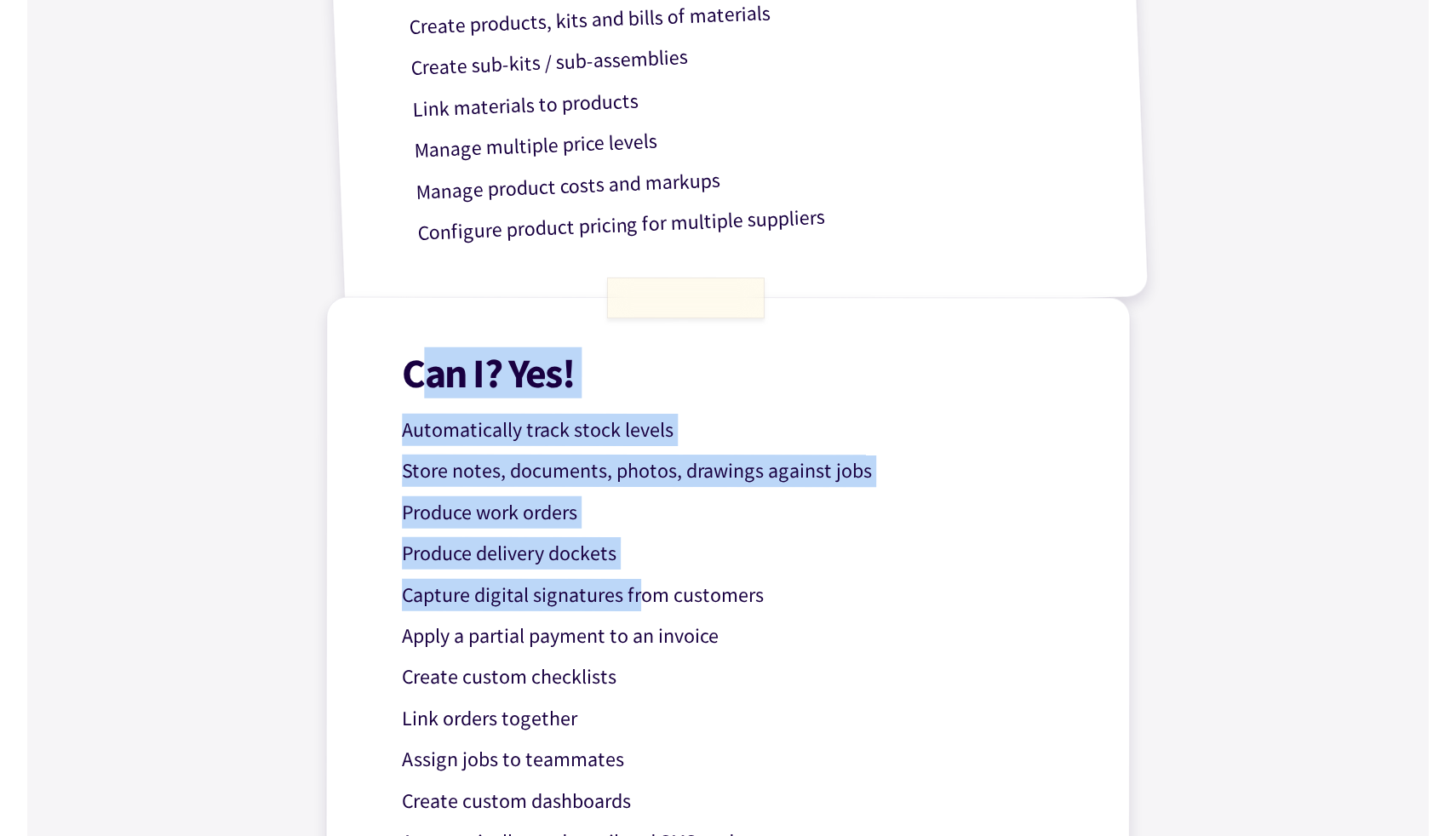
drag, startPoint x: 427, startPoint y: 371, endPoint x: 642, endPoint y: 594, distance: 309.8
click at [642, 594] on div "Can I? Yes! Automatically track stock levels Store notes, documents, photos, dr…" at bounding box center [729, 684] width 805 height 776
click at [642, 594] on p "Capture digital signatures from customers" at bounding box center [742, 596] width 680 height 33
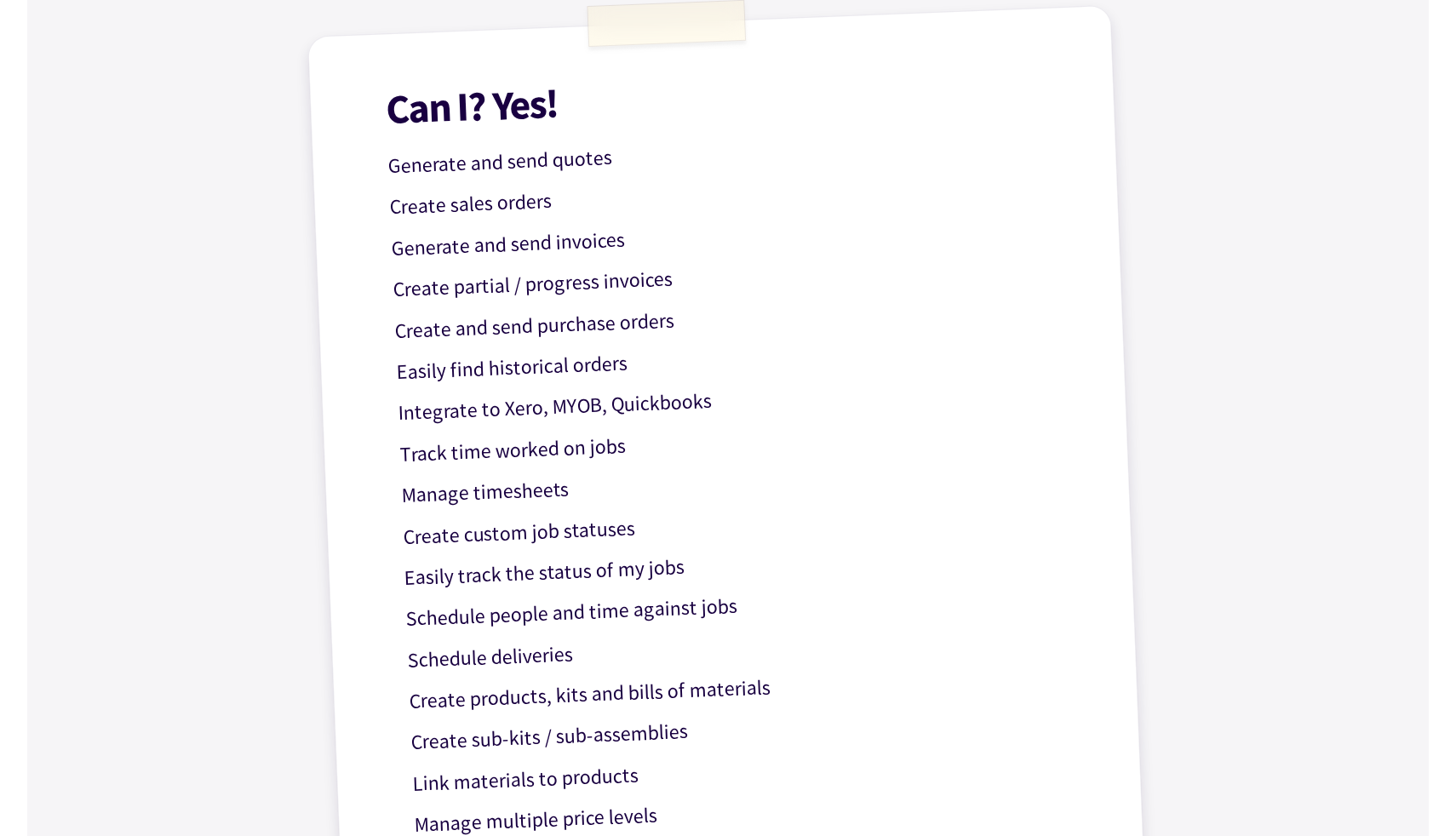
scroll to position [479, 0]
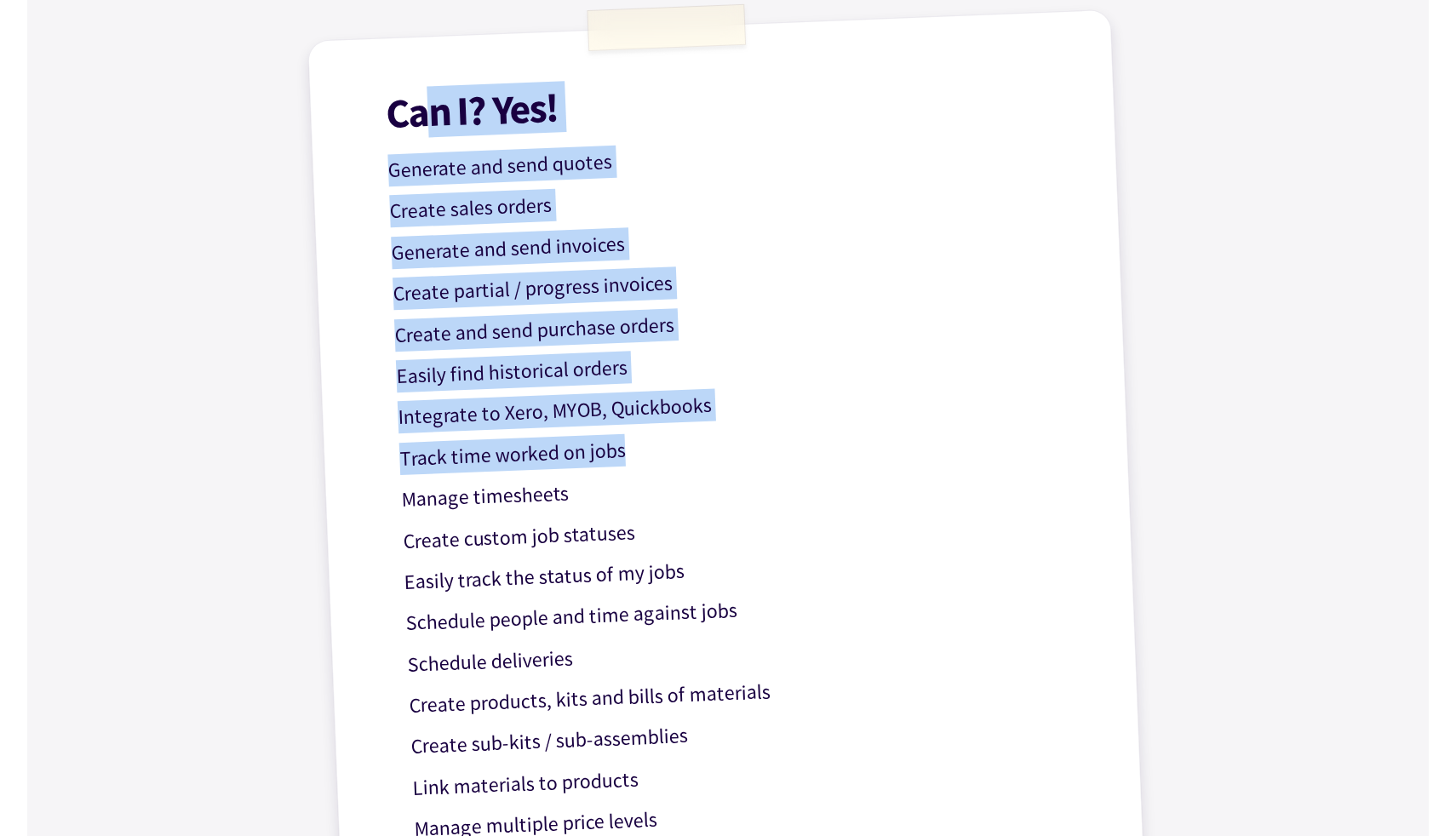
drag, startPoint x: 426, startPoint y: 122, endPoint x: 630, endPoint y: 441, distance: 378.7
click at [630, 441] on div "Can I? Yes! Generate and send quotes Create sales orders Generate and send invo…" at bounding box center [728, 508] width 842 height 998
click at [630, 441] on p "Track time worked on jobs" at bounding box center [740, 445] width 681 height 59
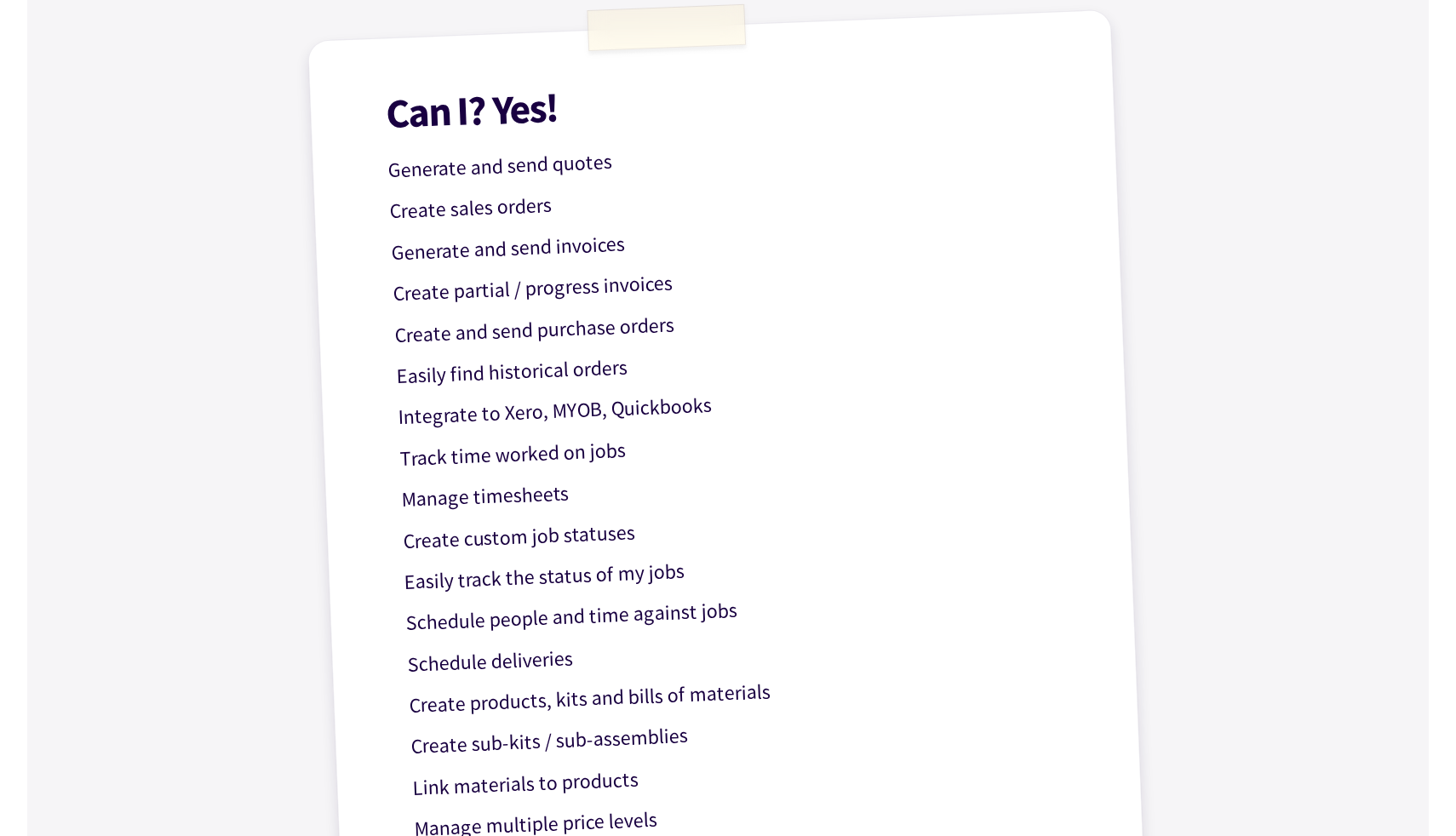
click at [932, 199] on p "Create sales orders" at bounding box center [730, 198] width 681 height 59
